Goal: Navigation & Orientation: Locate item on page

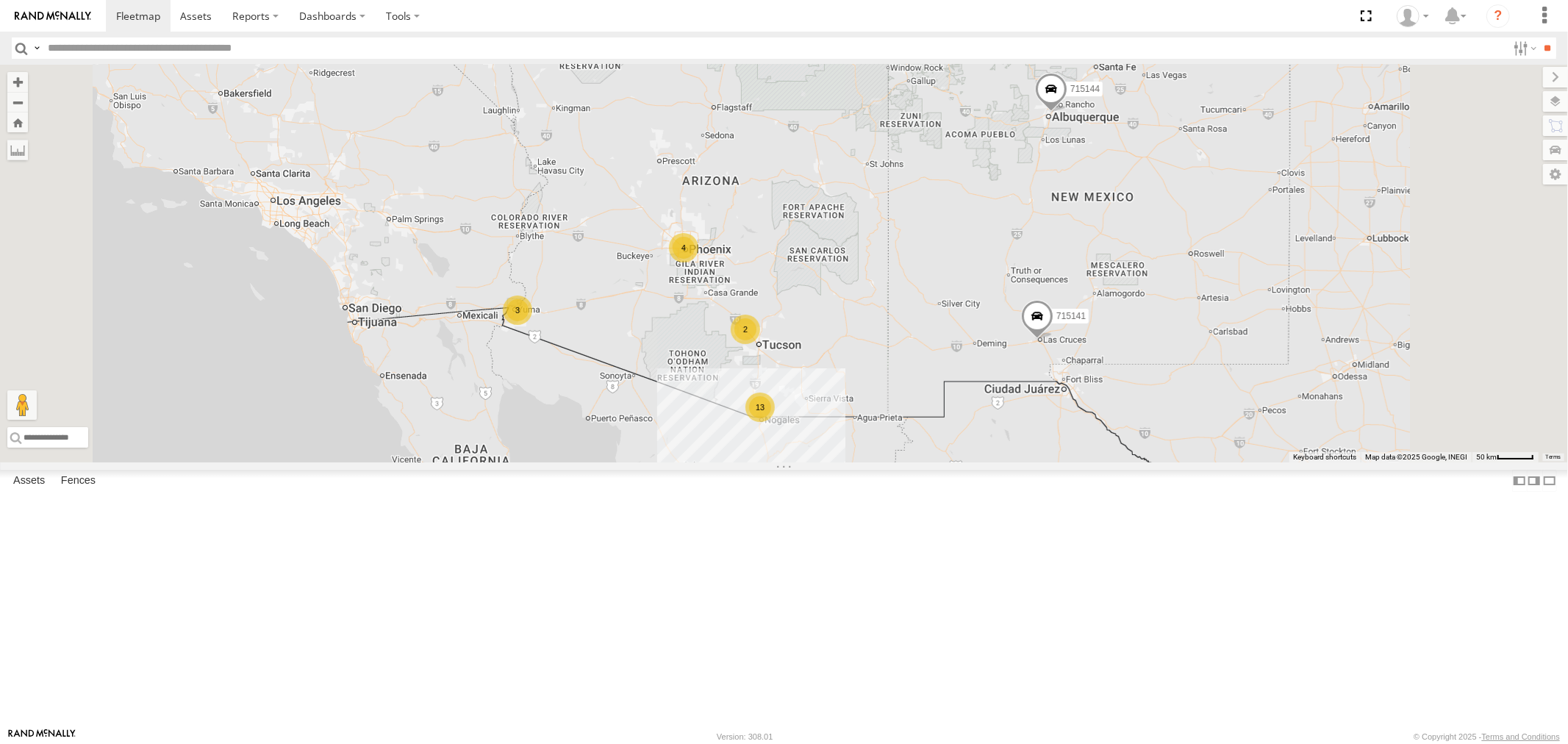
click at [0, 0] on div "715202" at bounding box center [0, 0] width 0 height 0
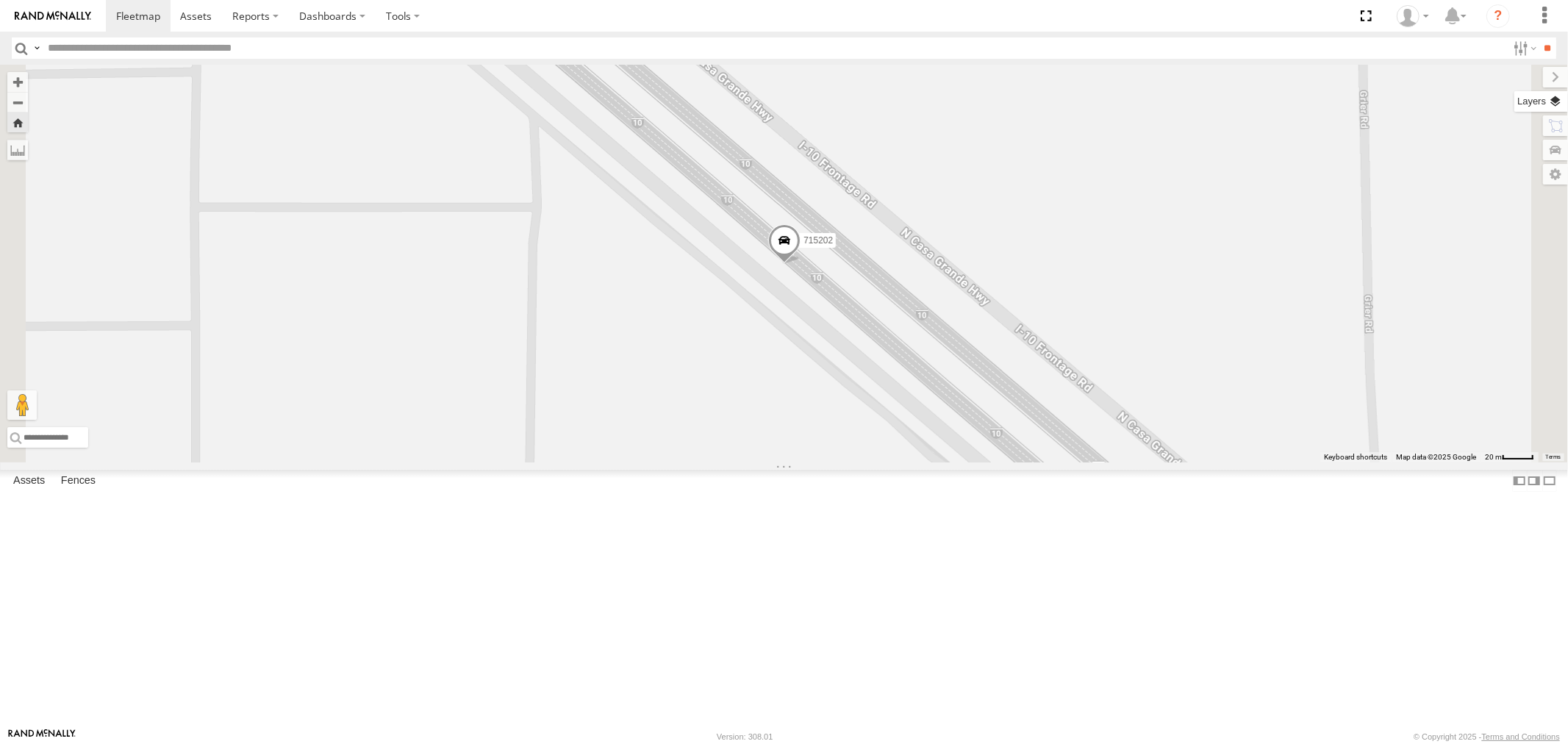
click at [1561, 93] on label at bounding box center [1541, 102] width 53 height 21
click at [0, 0] on span "Basemaps" at bounding box center [0, 0] width 0 height 0
click at [0, 0] on span "Satellite" at bounding box center [0, 0] width 0 height 0
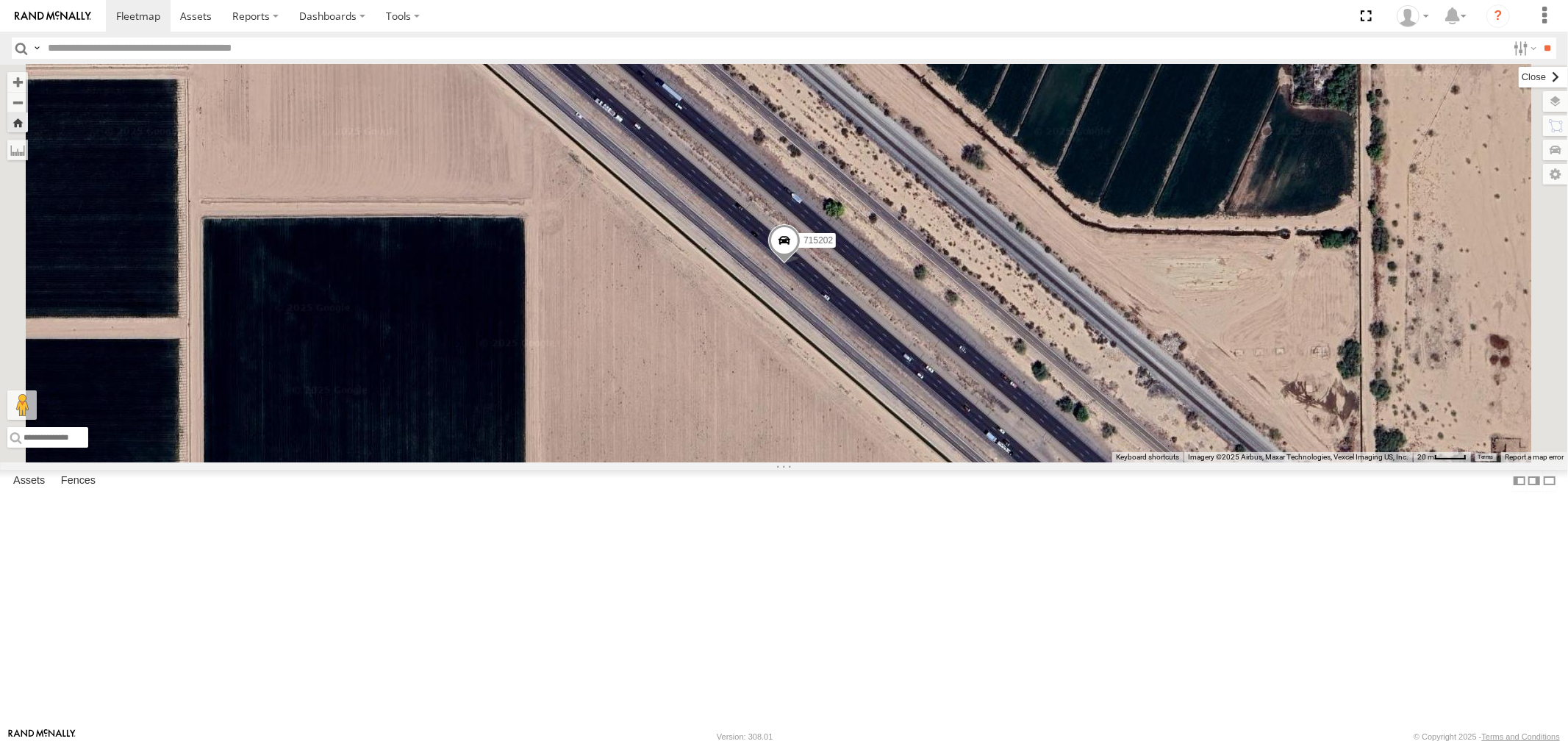
click at [1519, 81] on label at bounding box center [1544, 77] width 49 height 21
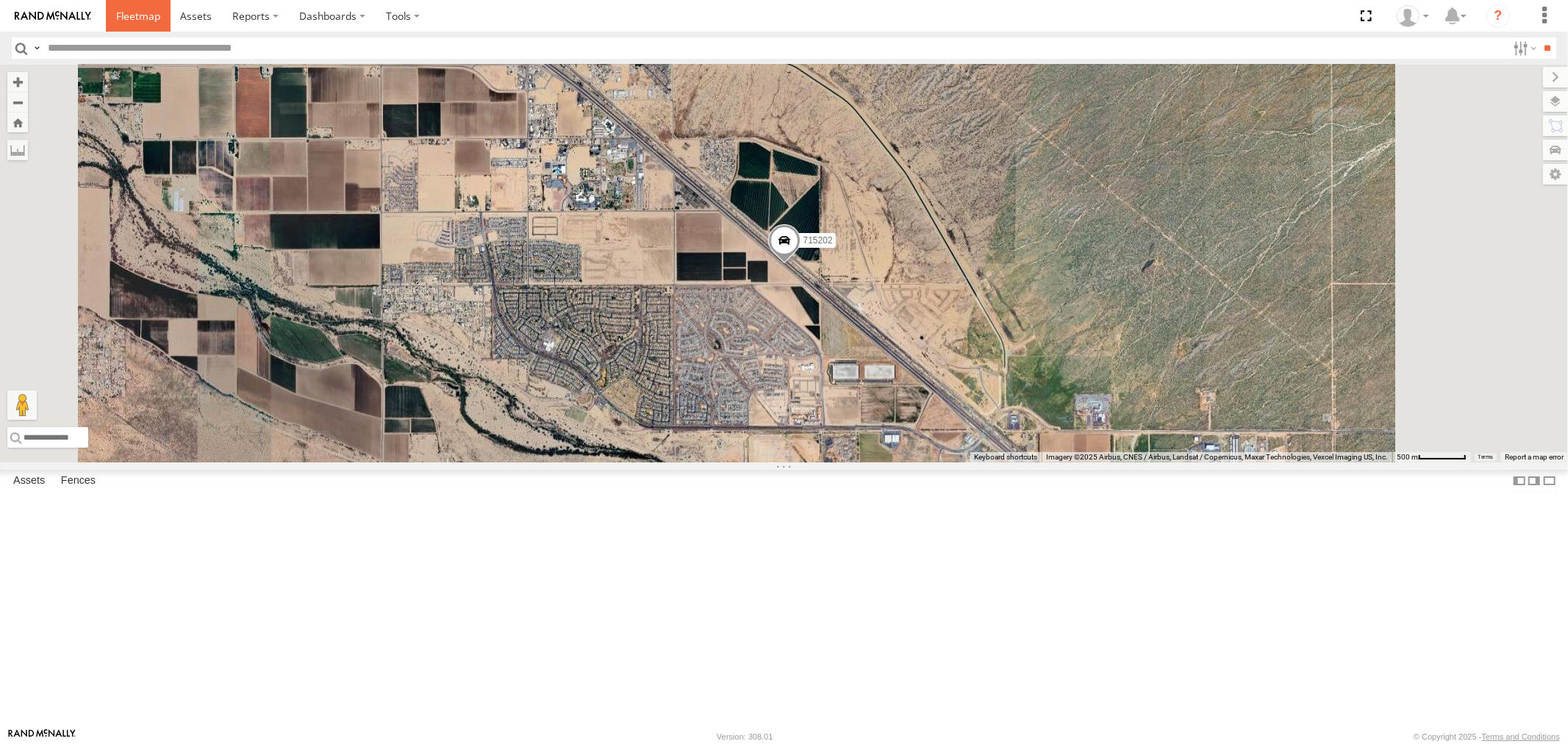
click at [139, 21] on span at bounding box center [139, 16] width 44 height 14
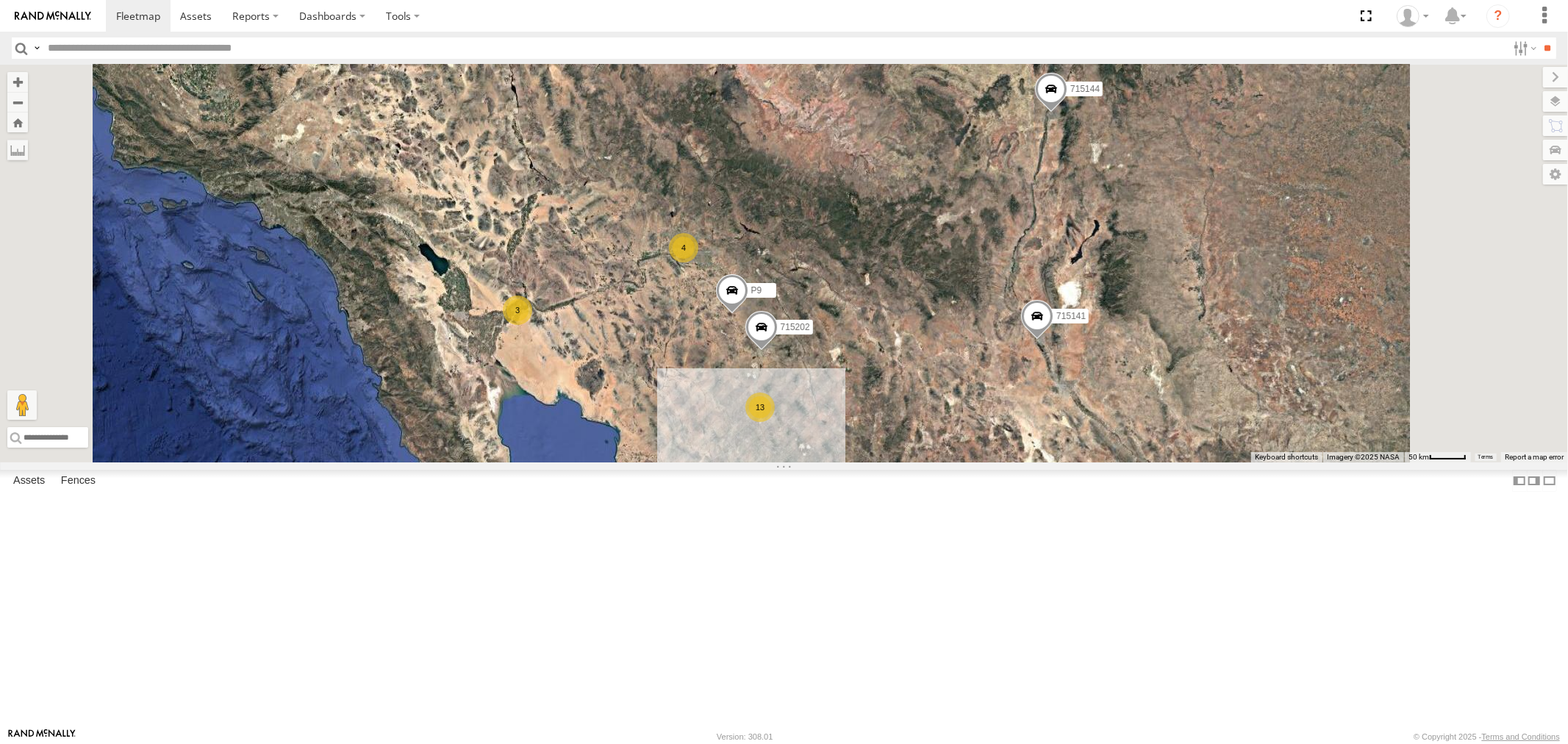
click at [0, 0] on div "715202" at bounding box center [0, 0] width 0 height 0
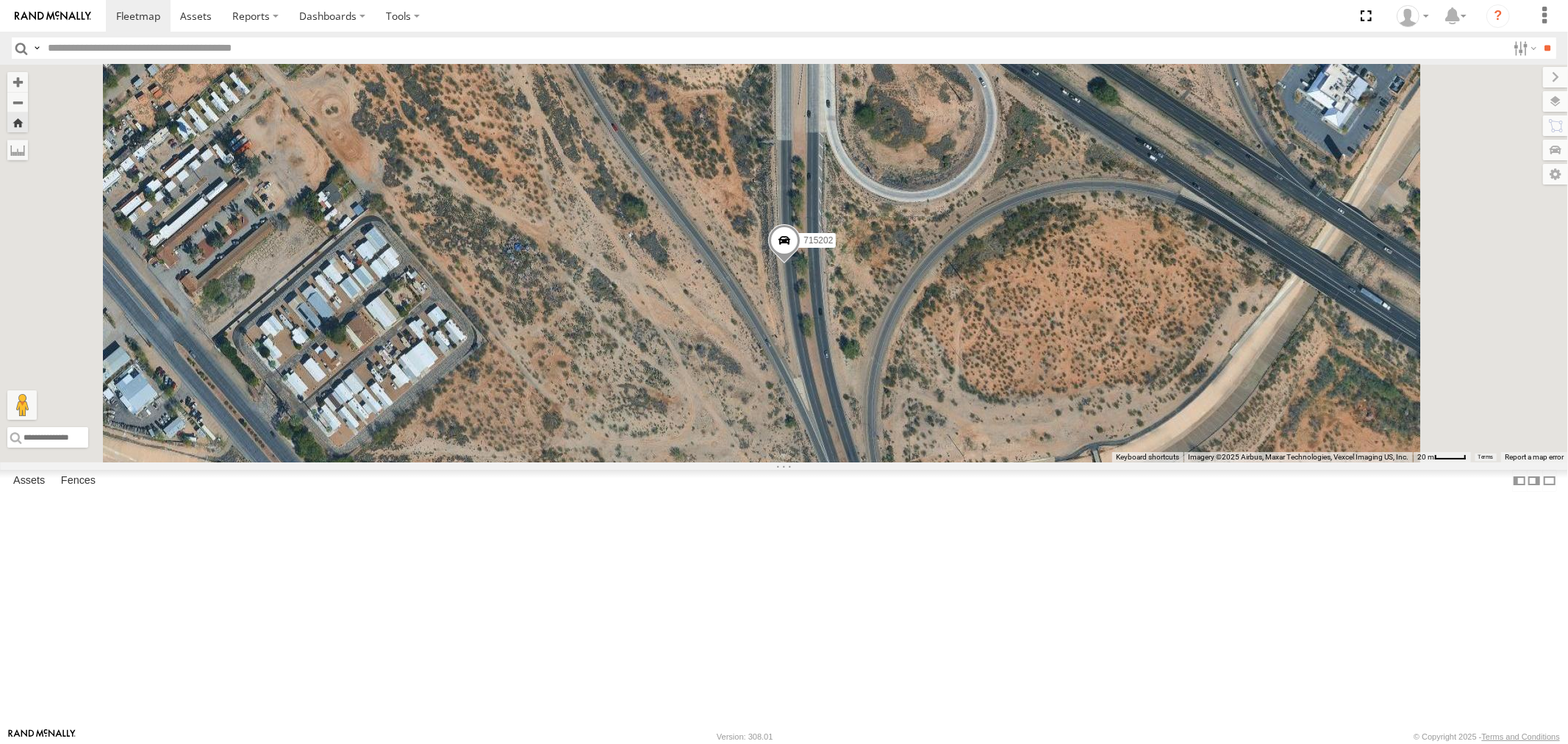
scroll to position [324, 0]
click at [0, 0] on div "714807" at bounding box center [0, 0] width 0 height 0
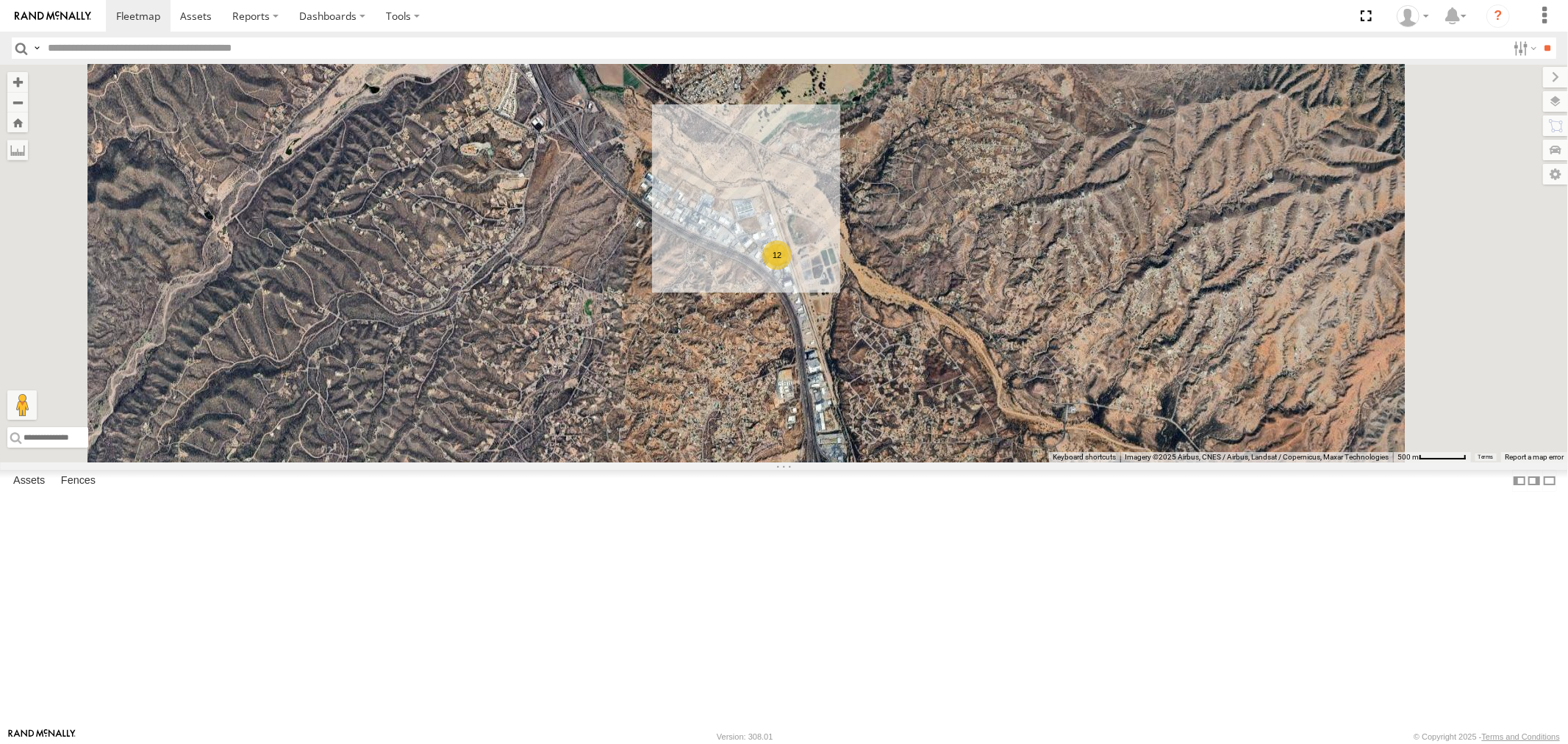
click at [0, 0] on div "714807" at bounding box center [0, 0] width 0 height 0
click at [0, 0] on div "715144" at bounding box center [0, 0] width 0 height 0
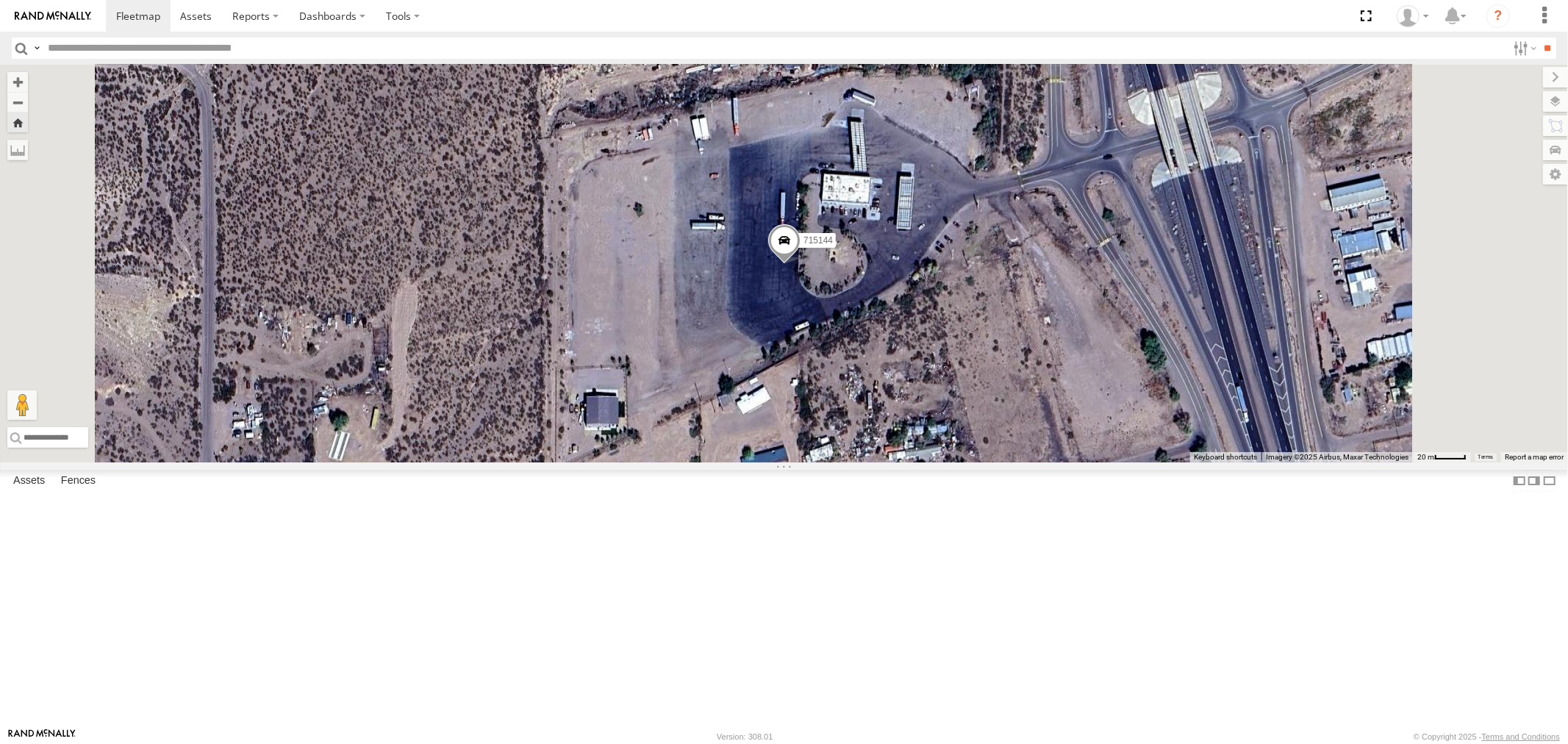
click at [0, 0] on div "715141" at bounding box center [0, 0] width 0 height 0
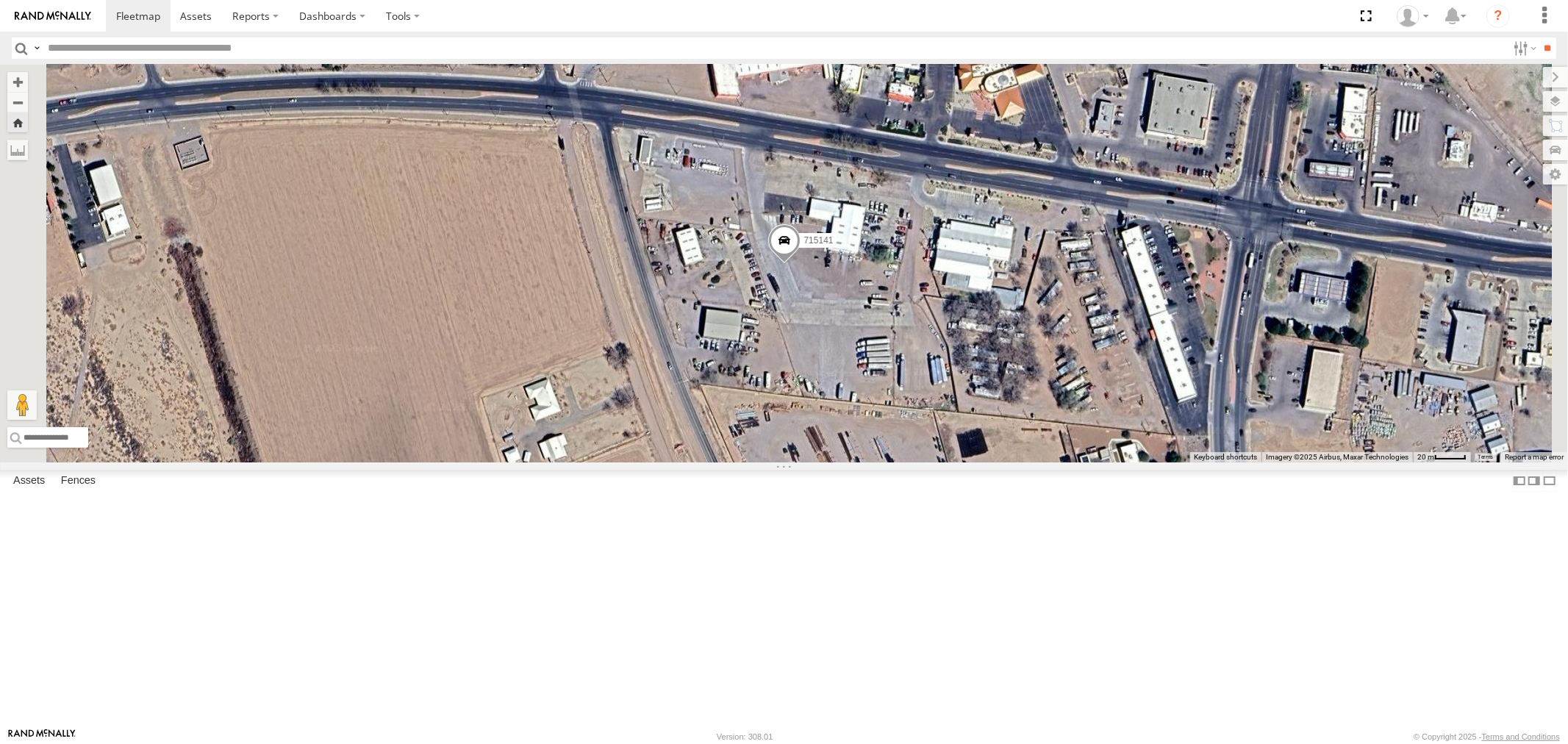
click at [0, 0] on div "F19-01 ([PERSON_NAME])" at bounding box center [0, 0] width 0 height 0
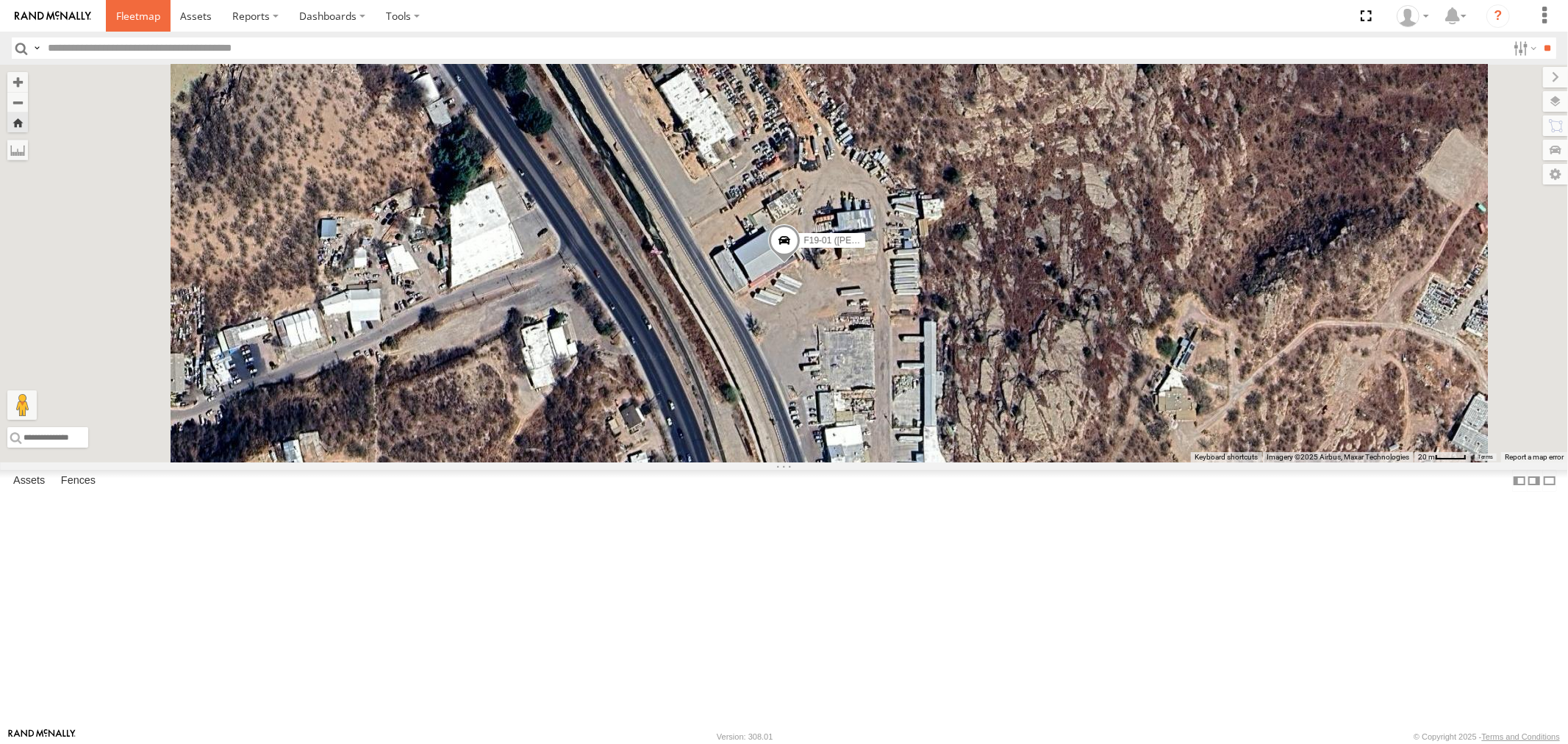
click at [136, 15] on span at bounding box center [139, 16] width 44 height 14
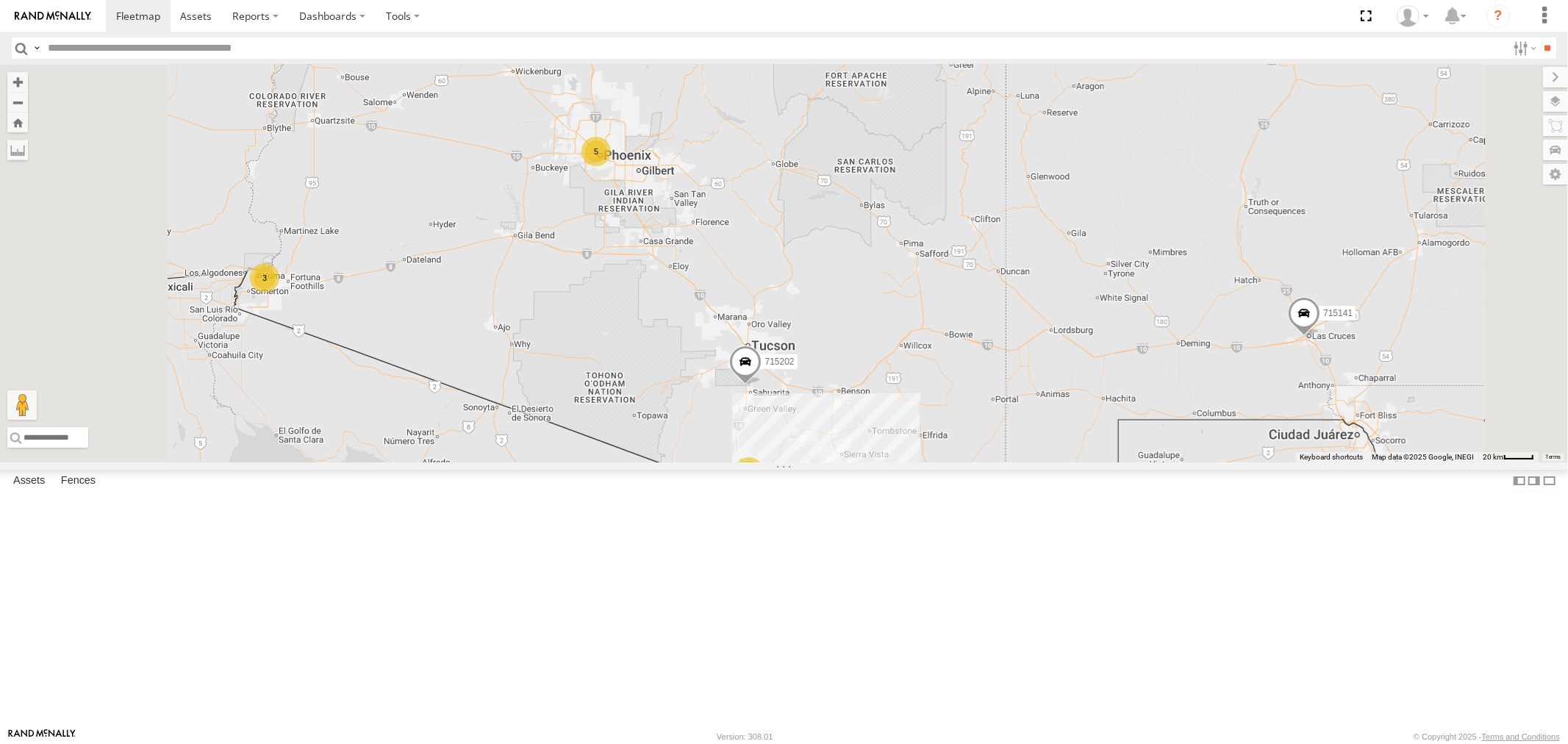
click at [0, 0] on div "P13 ([PERSON_NAME])" at bounding box center [0, 0] width 0 height 0
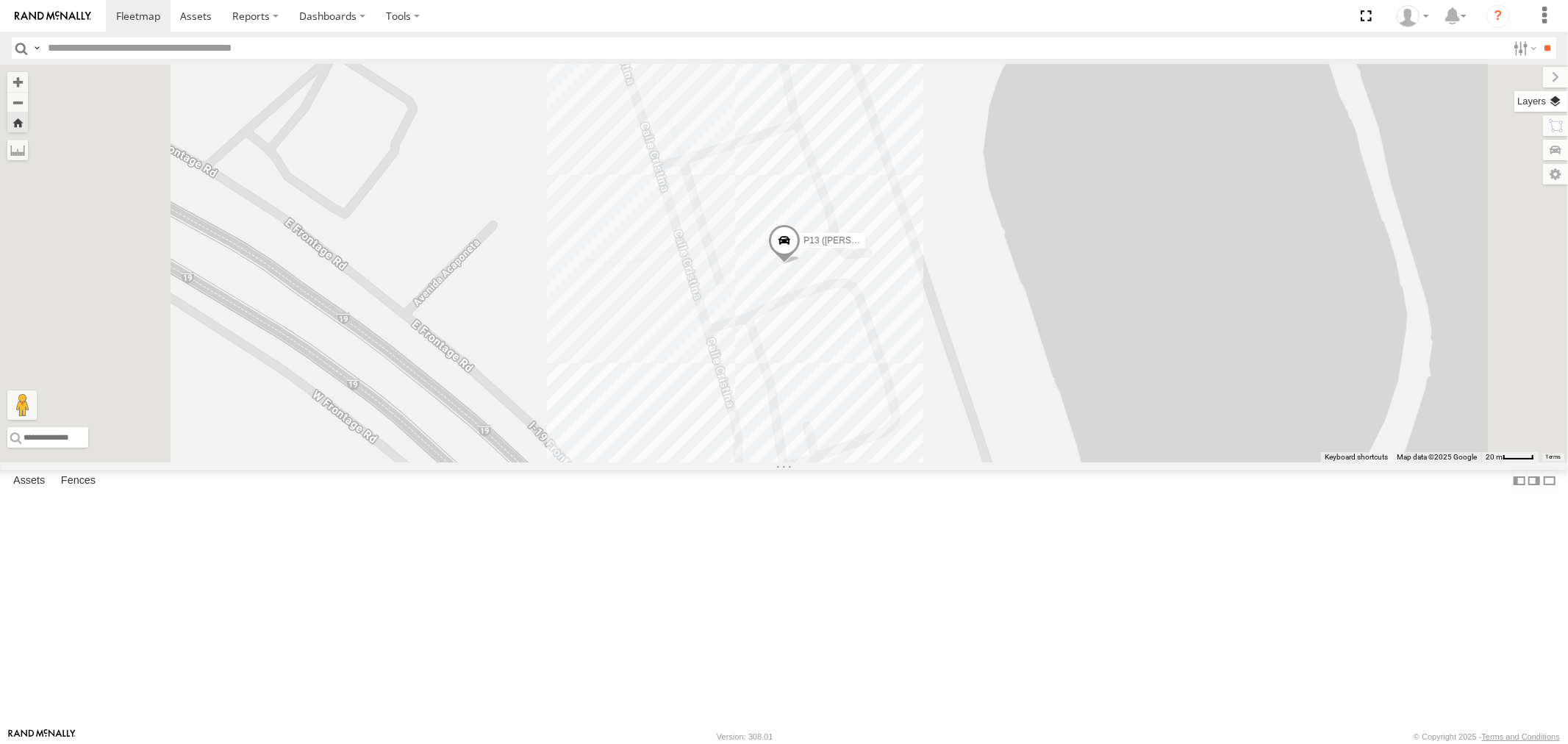
click at [1557, 99] on label at bounding box center [1541, 102] width 53 height 21
click at [0, 0] on span "Basemaps" at bounding box center [0, 0] width 0 height 0
click at [0, 0] on span "Satellite" at bounding box center [0, 0] width 0 height 0
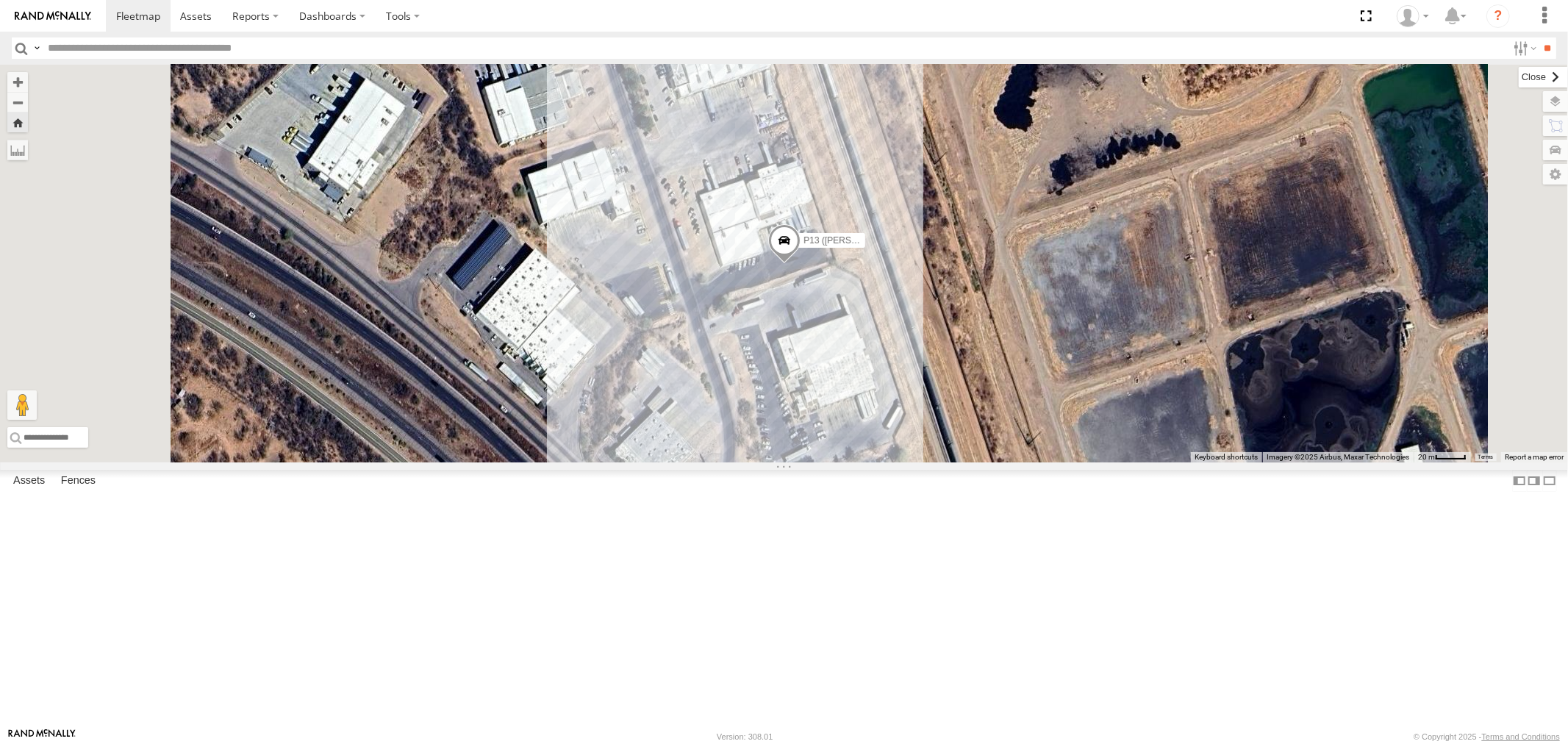
click at [1519, 81] on label at bounding box center [1544, 77] width 49 height 21
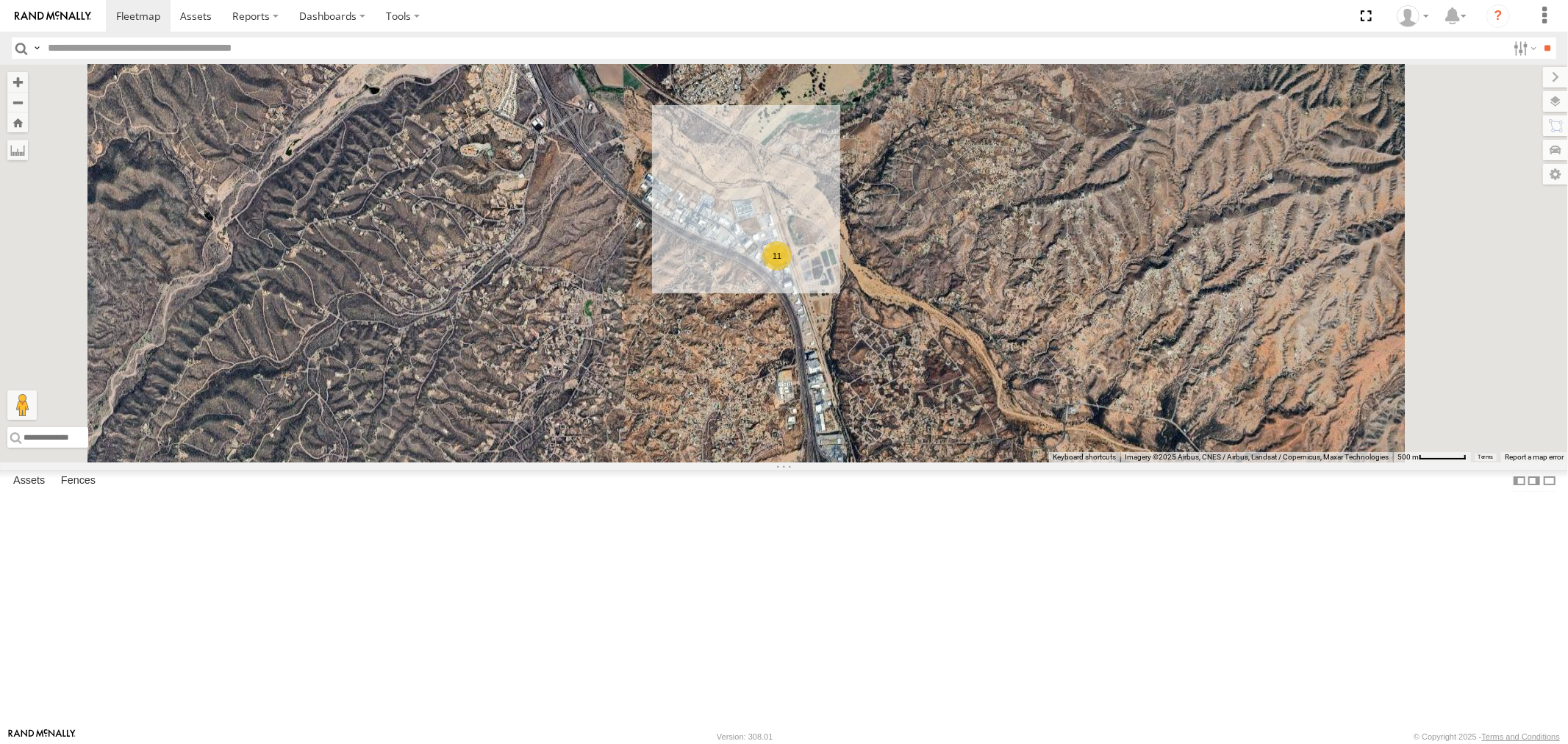
click at [0, 0] on div "All Assets" at bounding box center [0, 0] width 0 height 0
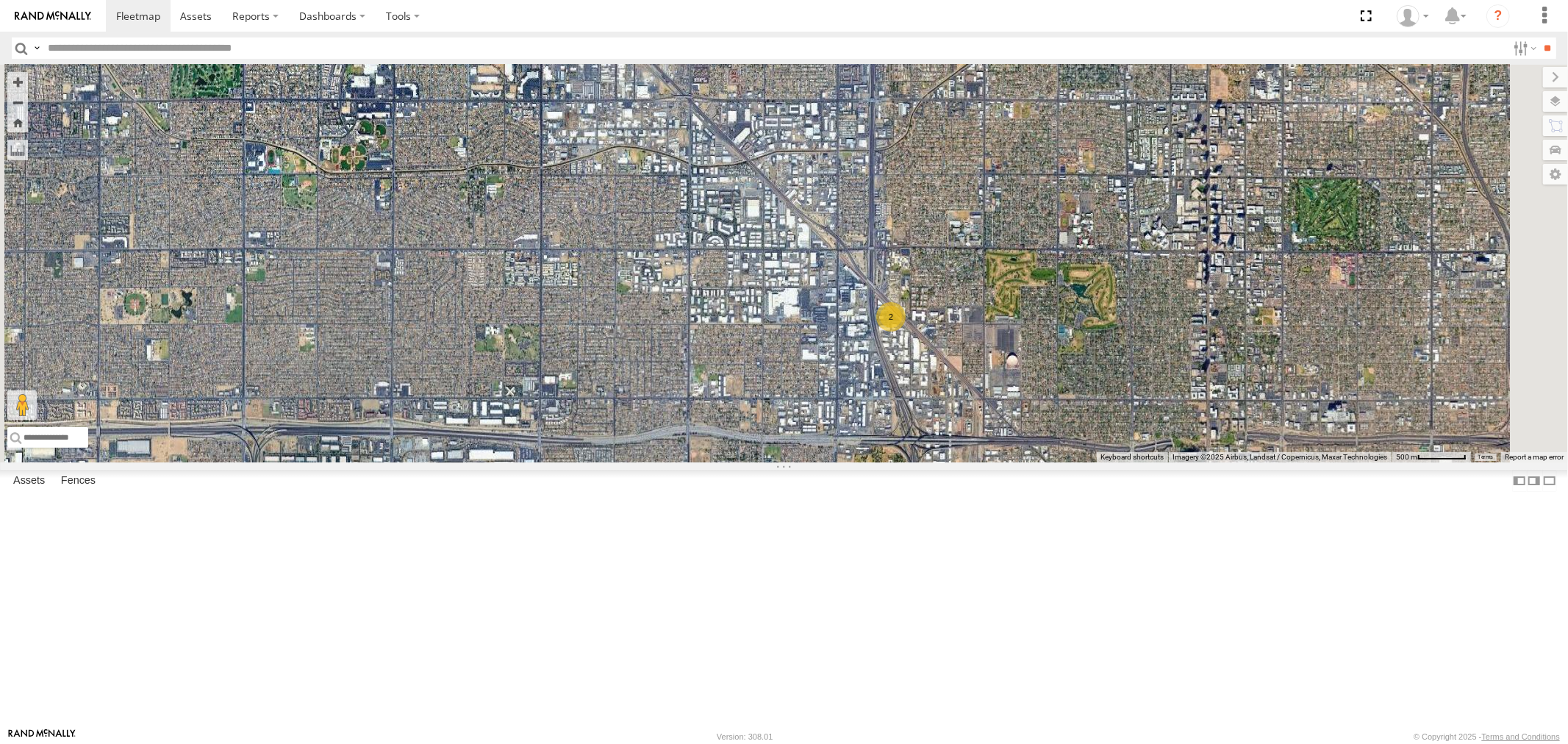
click at [0, 0] on div "All Assets" at bounding box center [0, 0] width 0 height 0
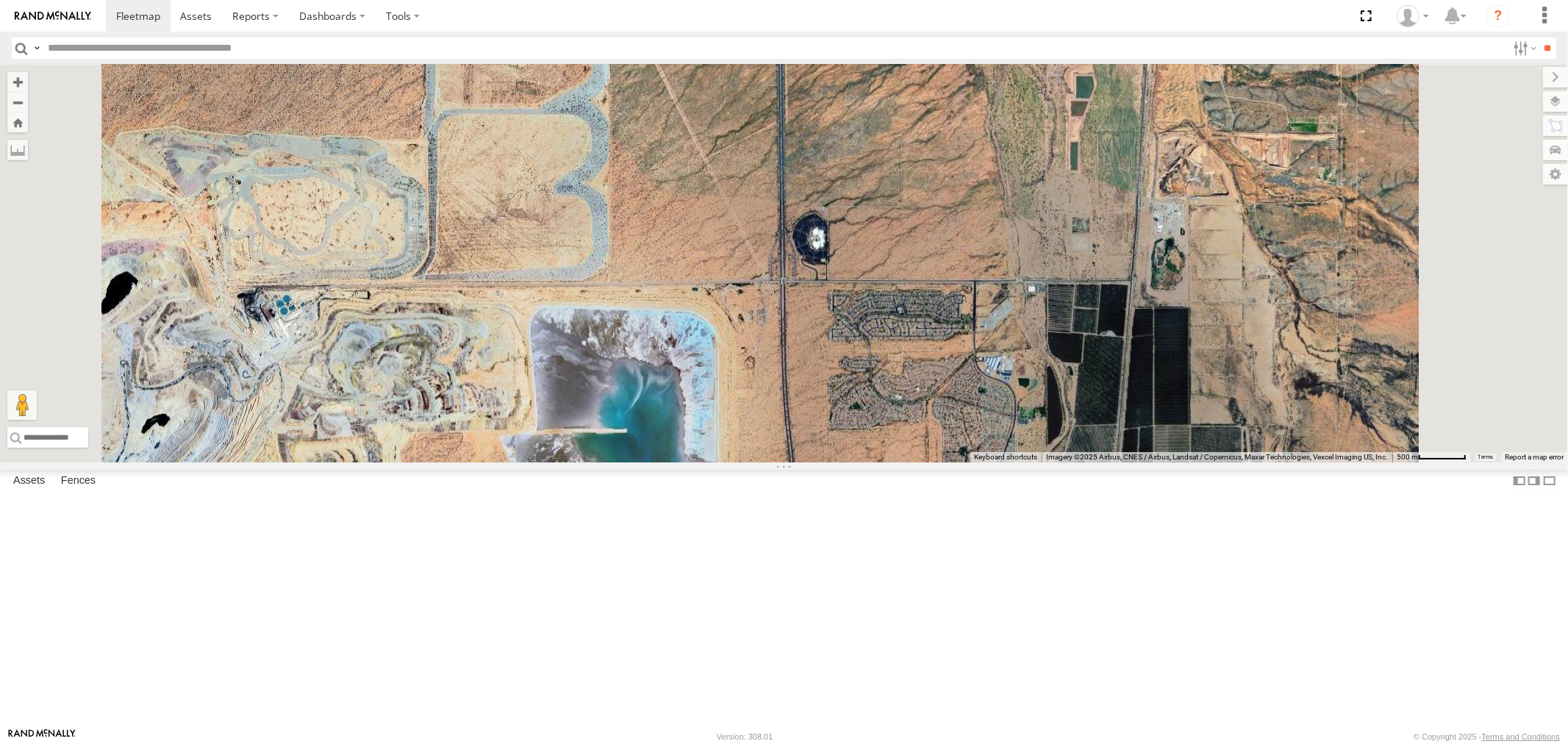
click at [0, 0] on div "P13 ([PERSON_NAME])" at bounding box center [0, 0] width 0 height 0
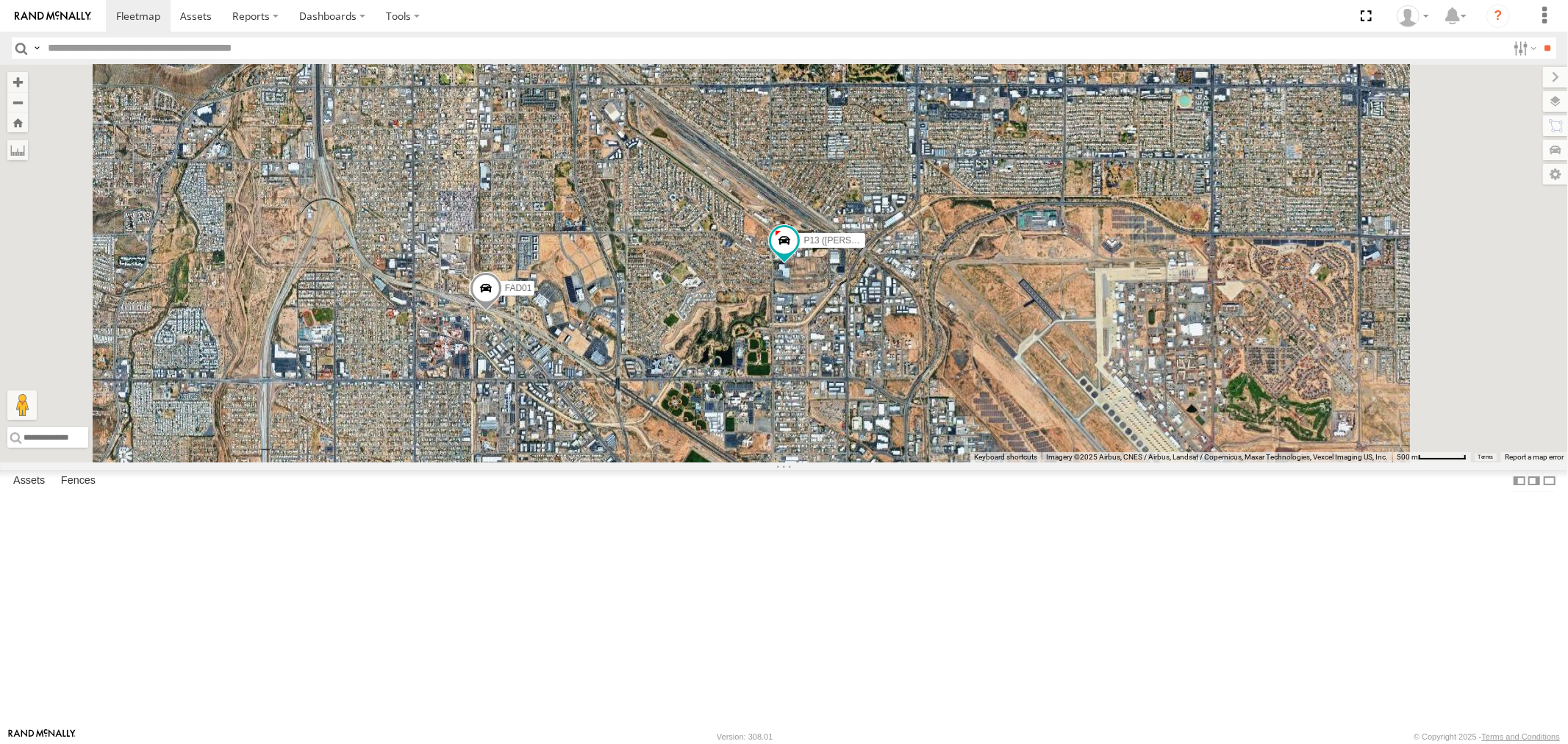
click at [0, 0] on div "P13 ([PERSON_NAME])" at bounding box center [0, 0] width 0 height 0
